Goal: Information Seeking & Learning: Learn about a topic

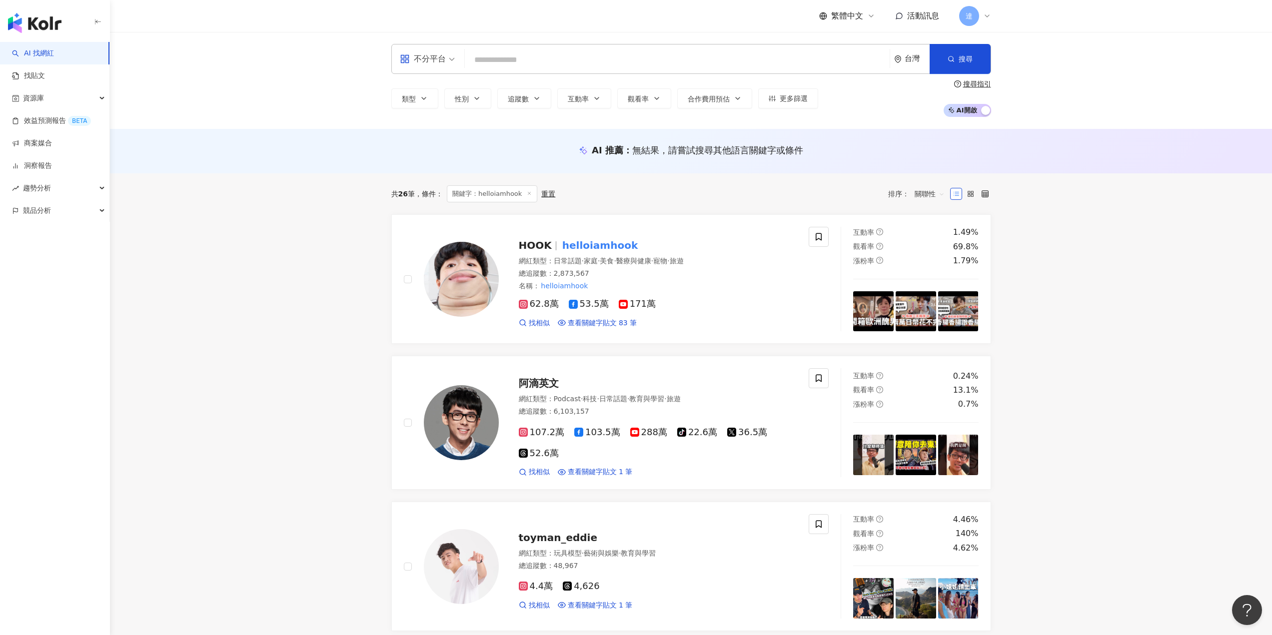
click at [97, 22] on icon "button" at bounding box center [97, 21] width 5 height 0
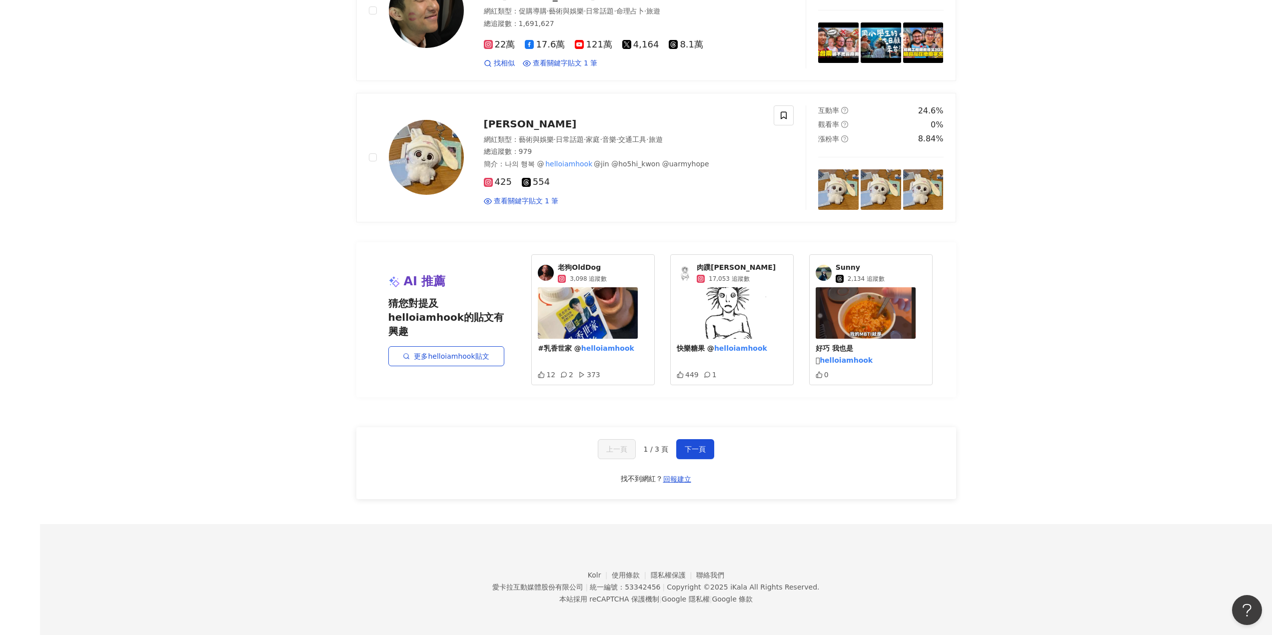
scroll to position [1681, 0]
click at [689, 449] on span "下一頁" at bounding box center [695, 449] width 21 height 8
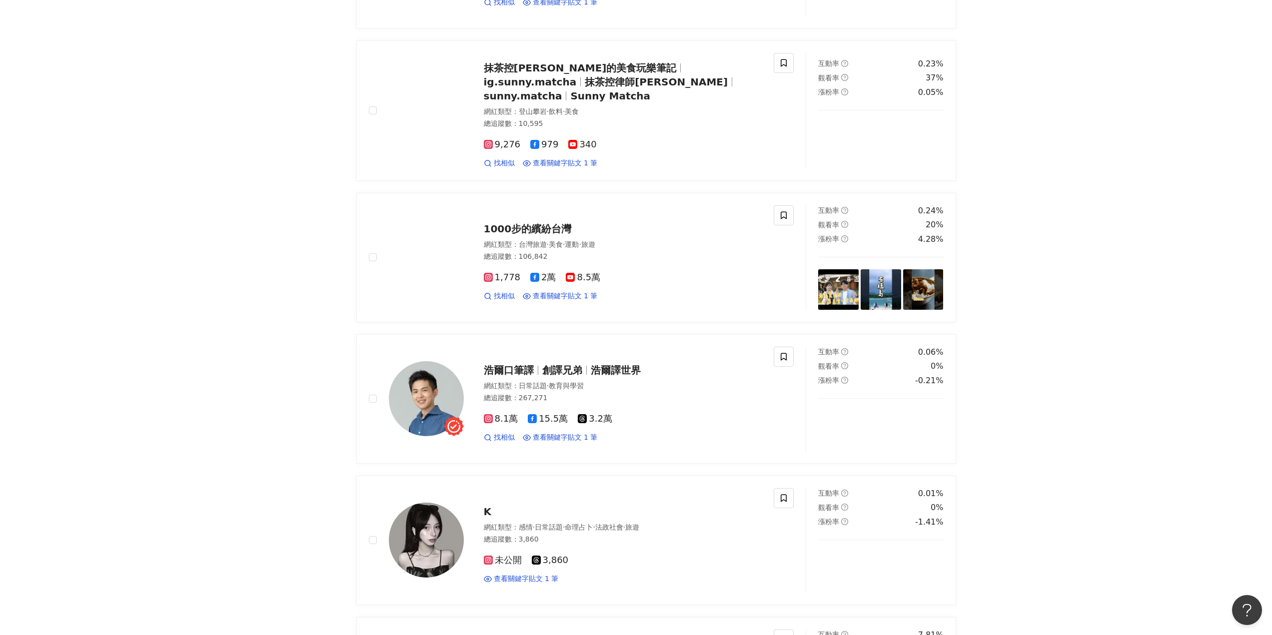
scroll to position [1678, 0]
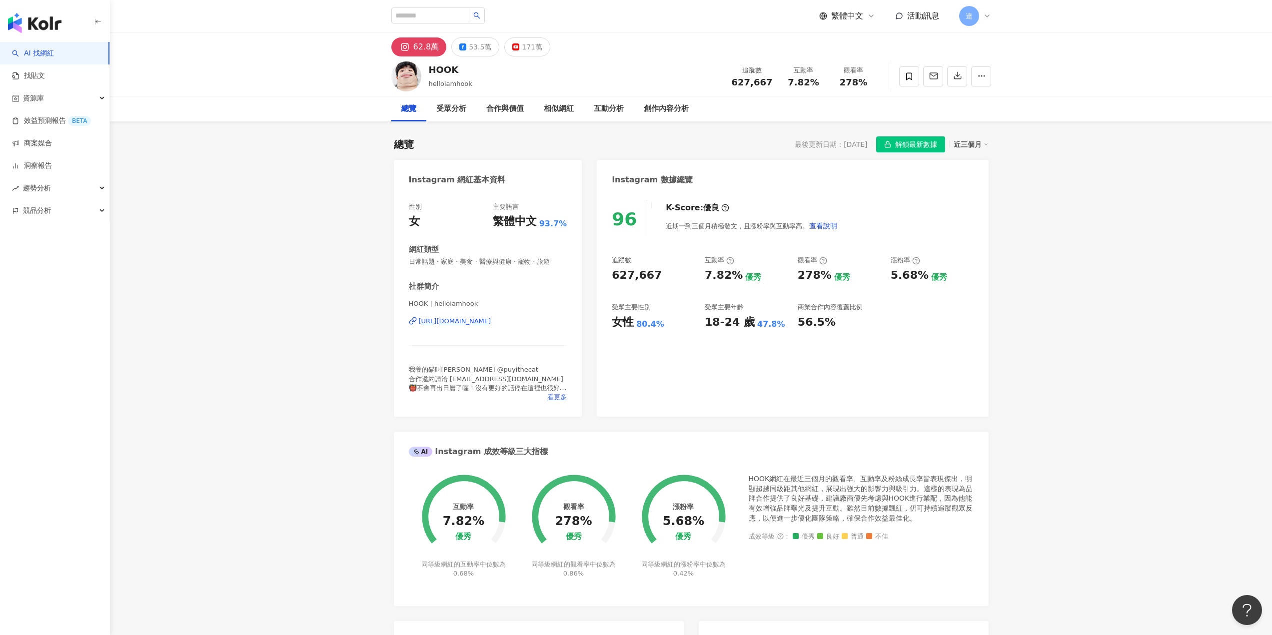
click at [562, 400] on span "看更多" at bounding box center [556, 397] width 19 height 9
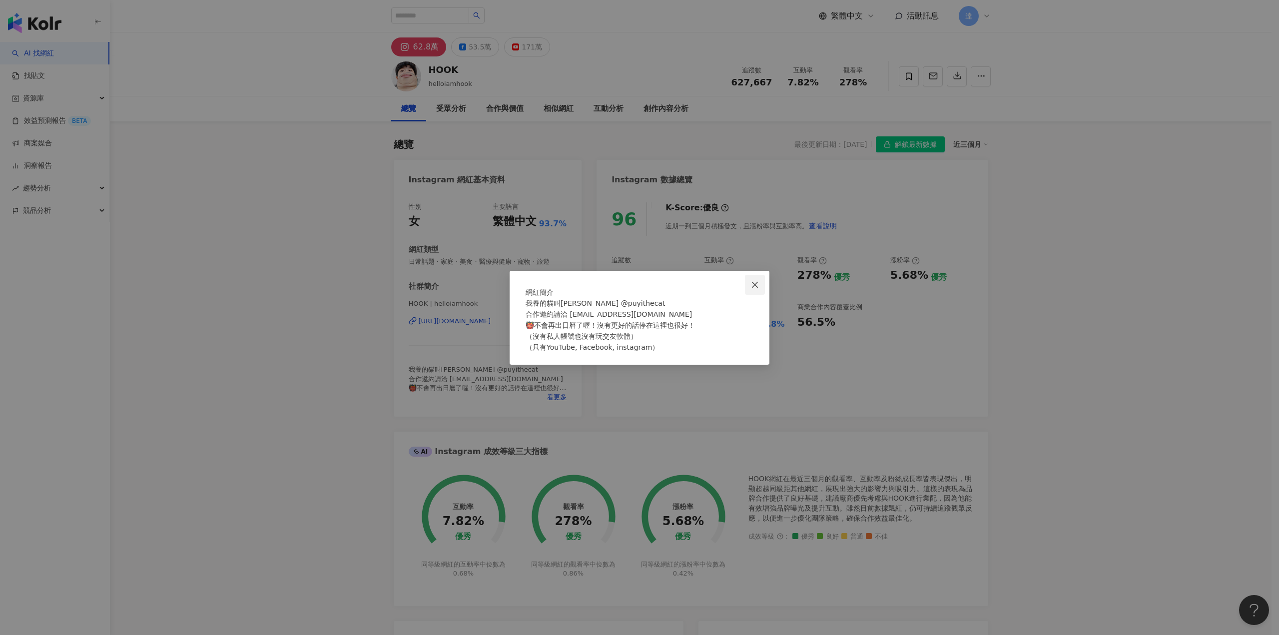
click at [751, 281] on span "Close" at bounding box center [755, 285] width 20 height 8
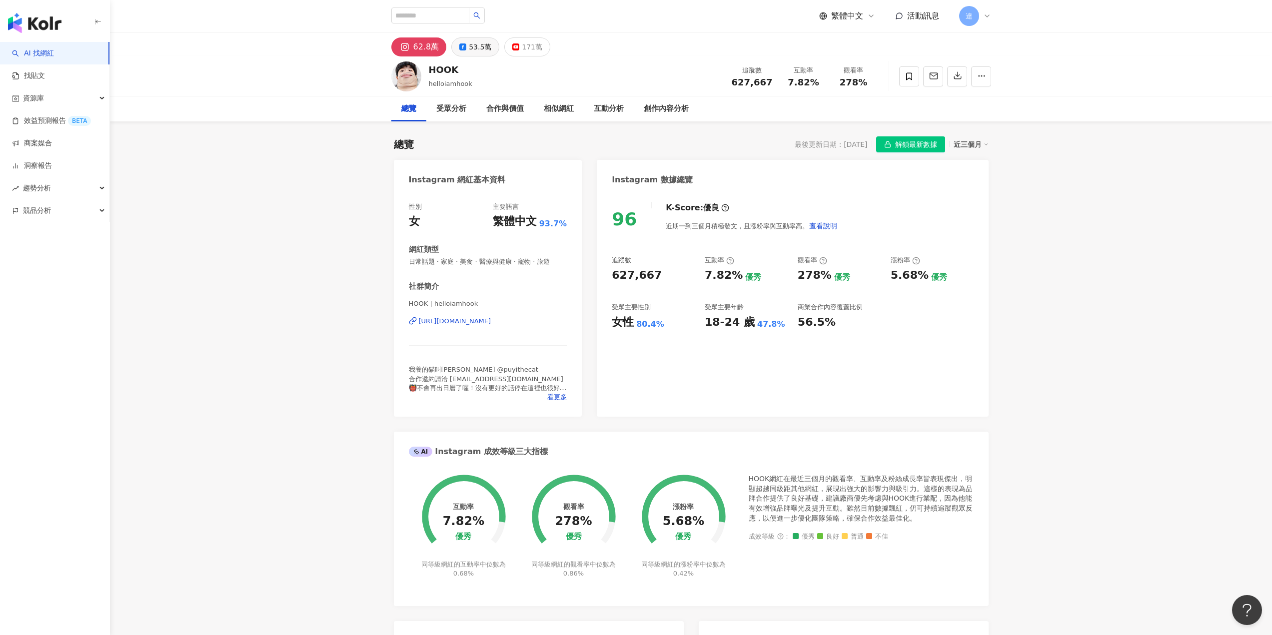
click at [474, 47] on div "53.5萬" at bounding box center [480, 47] width 22 height 14
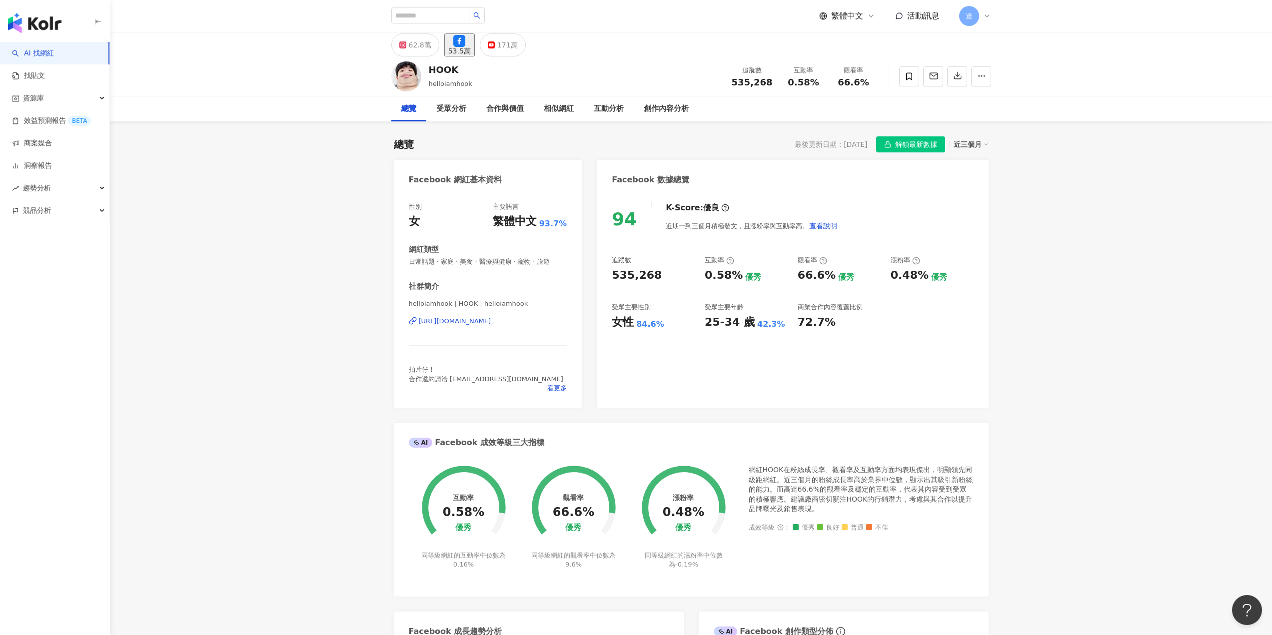
drag, startPoint x: 672, startPoint y: 55, endPoint x: 661, endPoint y: 60, distance: 12.3
click at [672, 56] on div "62.8萬 53.5萬 171萬" at bounding box center [691, 44] width 640 height 24
click at [511, 42] on button "171萬" at bounding box center [503, 44] width 46 height 23
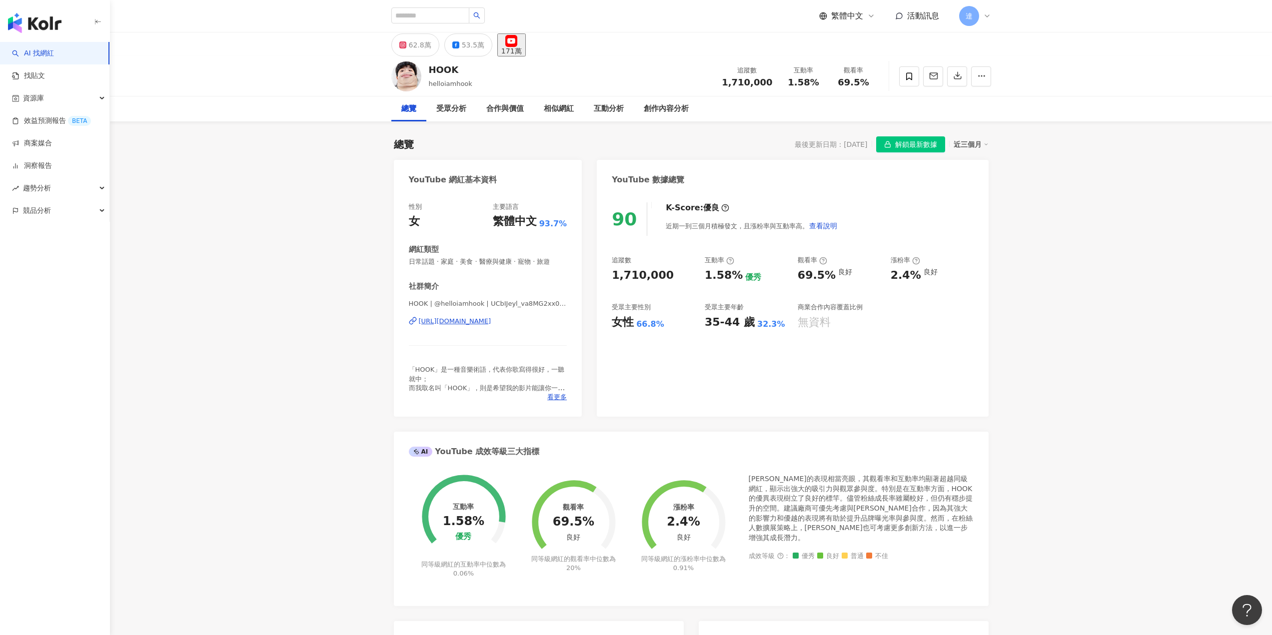
click at [491, 321] on div "[URL][DOMAIN_NAME]" at bounding box center [455, 321] width 72 height 9
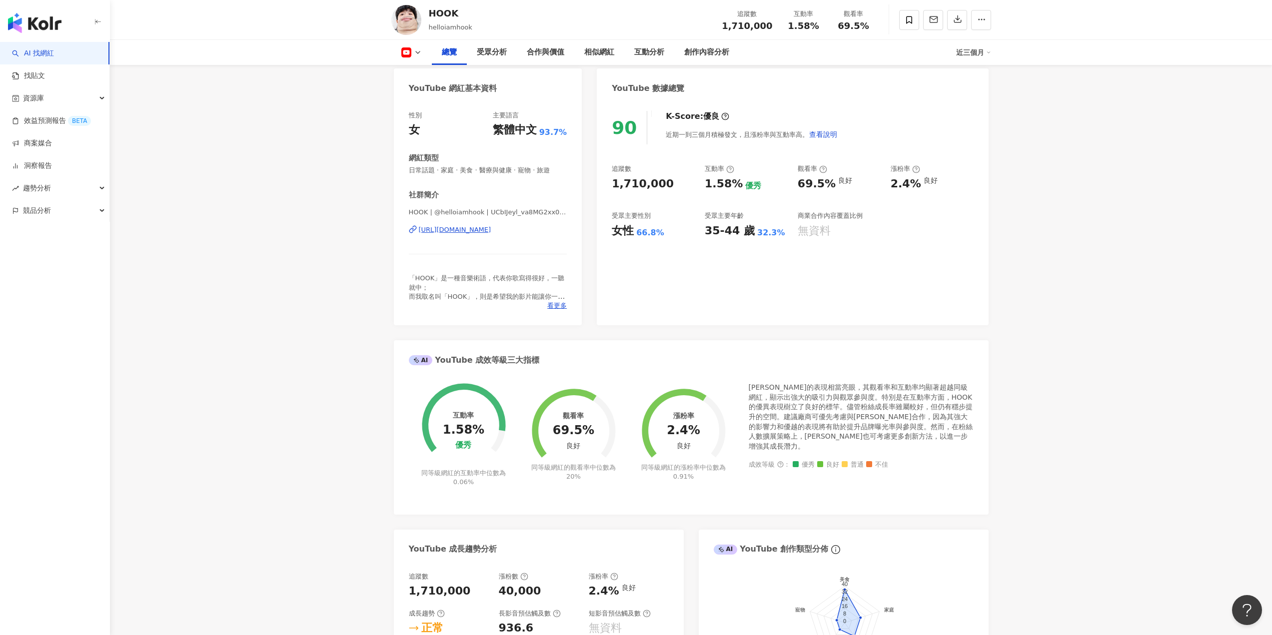
scroll to position [100, 0]
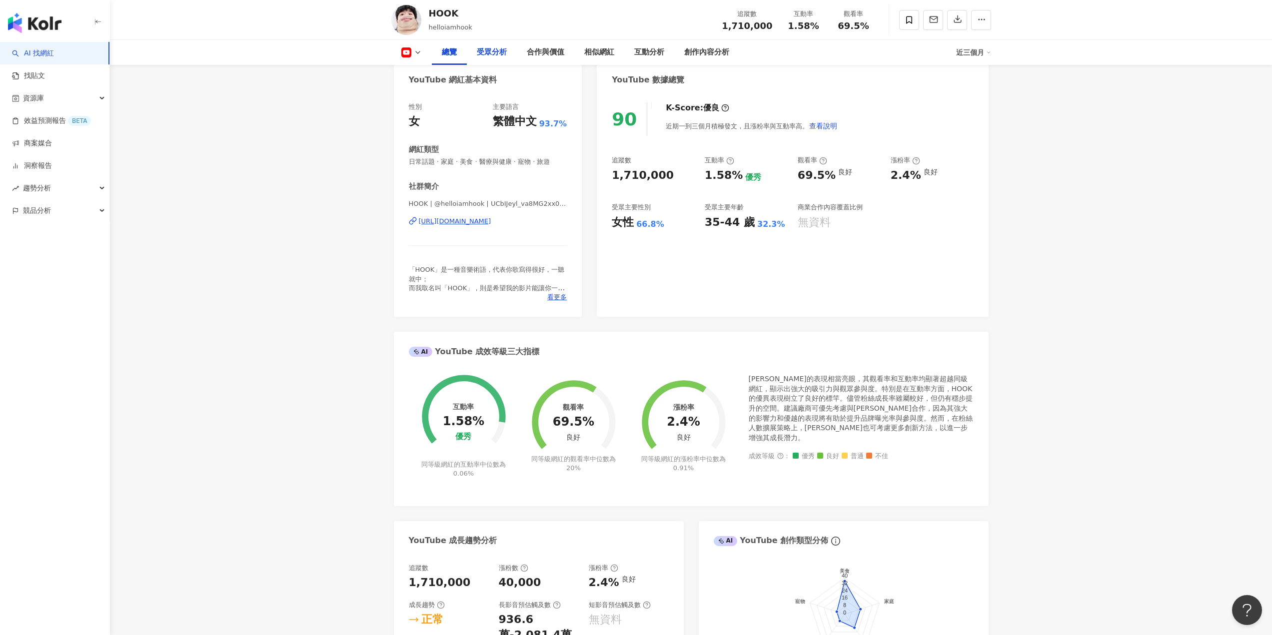
click at [503, 58] on div "受眾分析" at bounding box center [492, 52] width 50 height 25
